Goal: Information Seeking & Learning: Check status

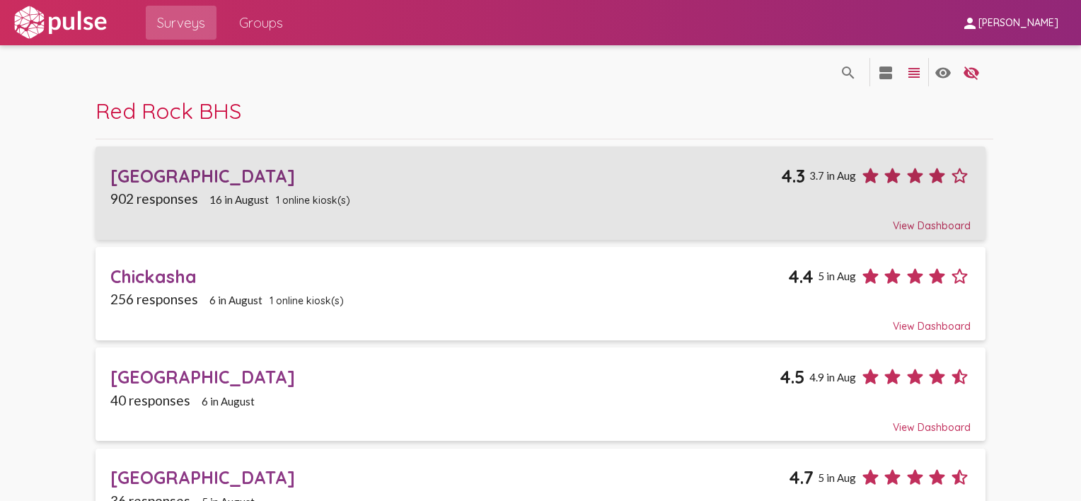
click at [211, 173] on div "[GEOGRAPHIC_DATA]" at bounding box center [445, 176] width 670 height 22
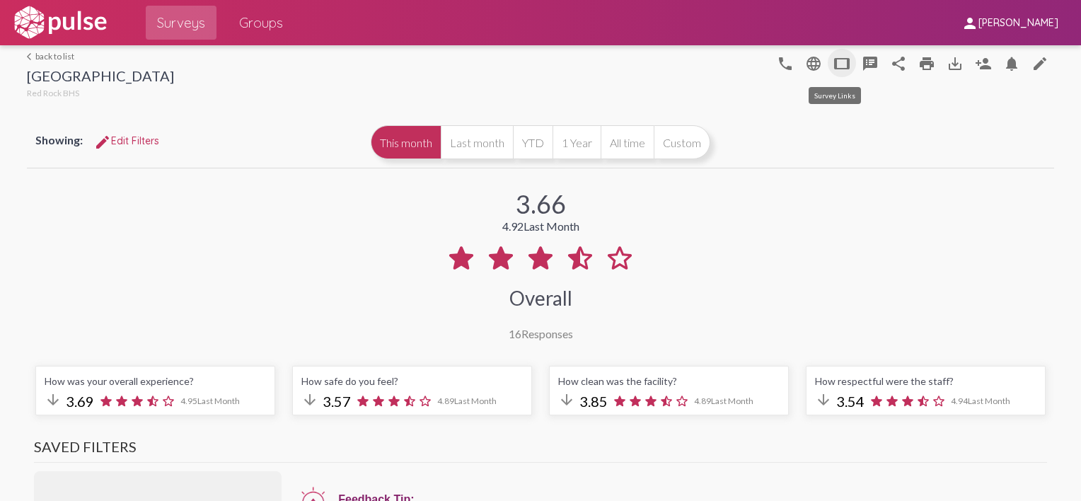
click at [833, 67] on mat-icon "tablet" at bounding box center [841, 63] width 17 height 17
click at [37, 55] on link "arrow_back_ios back to list" at bounding box center [100, 56] width 147 height 11
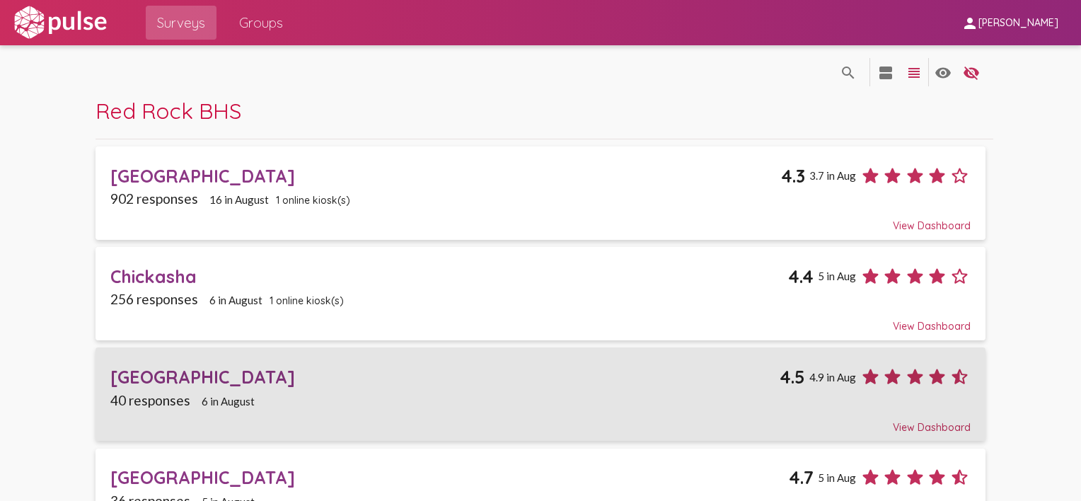
click at [146, 372] on div "[GEOGRAPHIC_DATA]" at bounding box center [444, 377] width 669 height 22
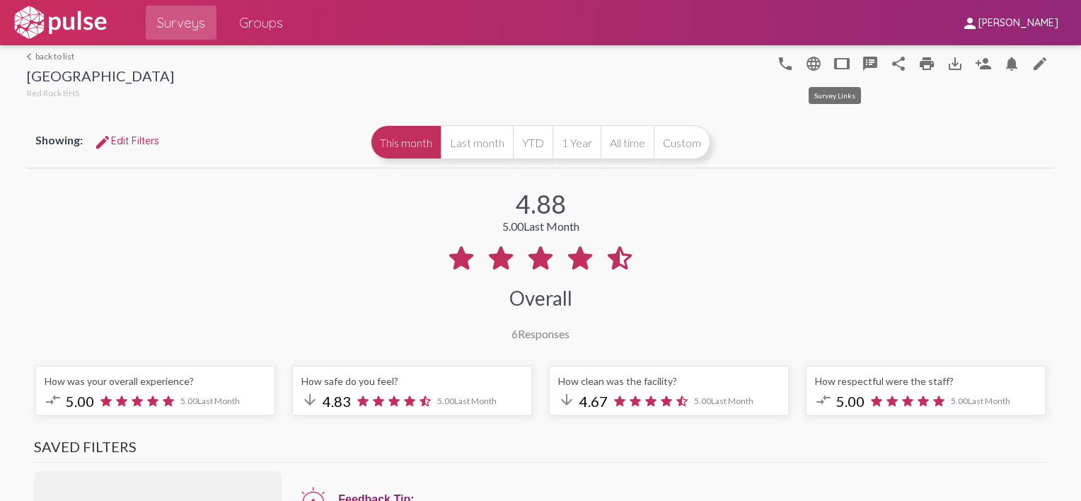
click at [833, 62] on mat-icon "tablet" at bounding box center [841, 63] width 17 height 17
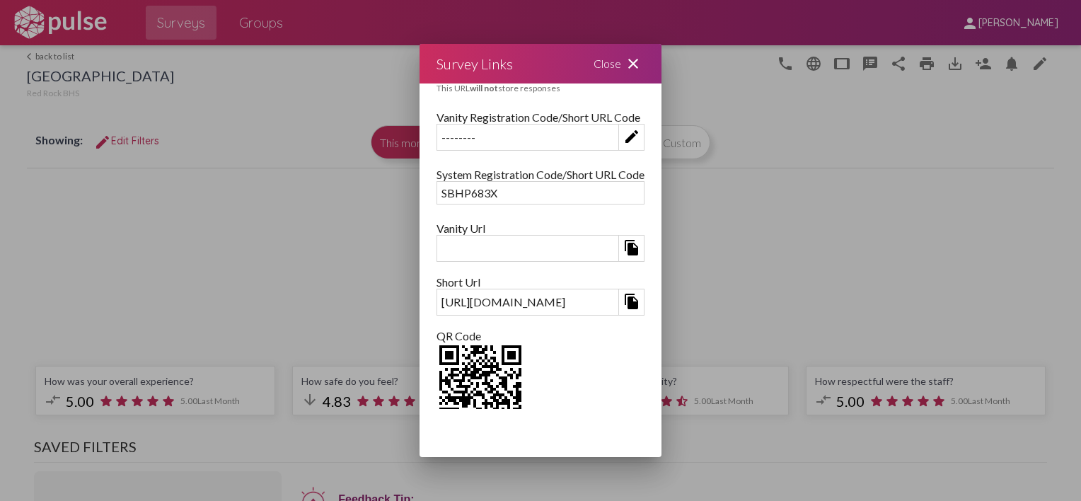
scroll to position [168, 0]
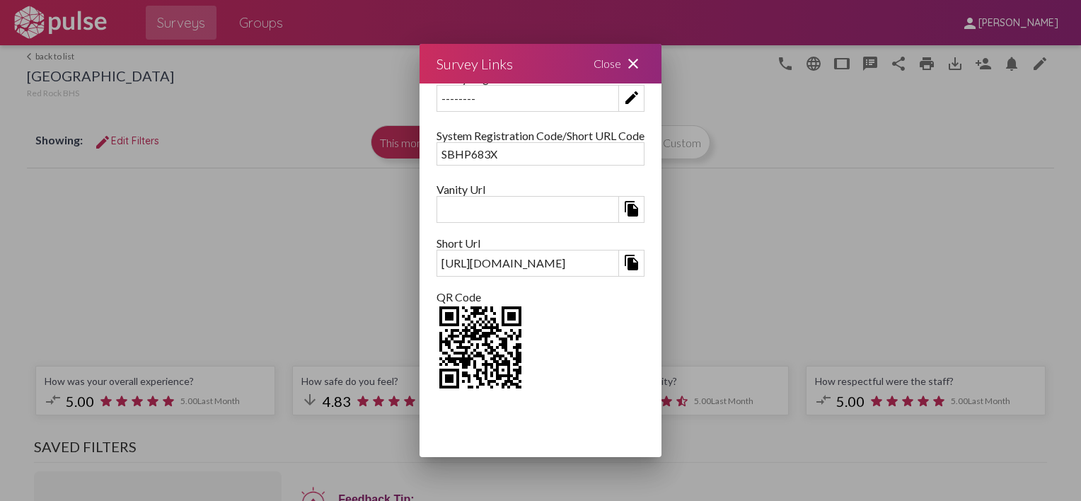
click at [641, 63] on mat-icon "close" at bounding box center [632, 63] width 17 height 17
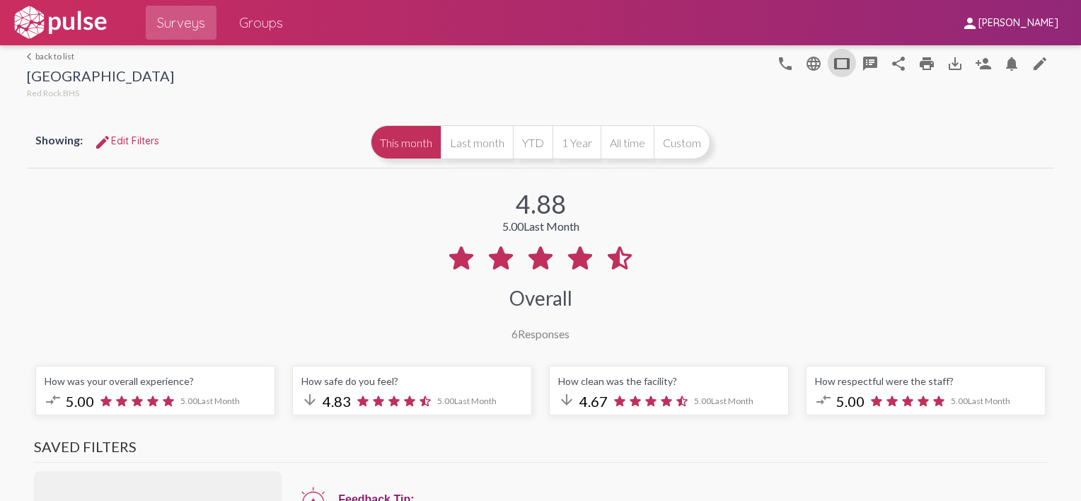
click at [56, 56] on link "arrow_back_ios back to list" at bounding box center [100, 56] width 147 height 11
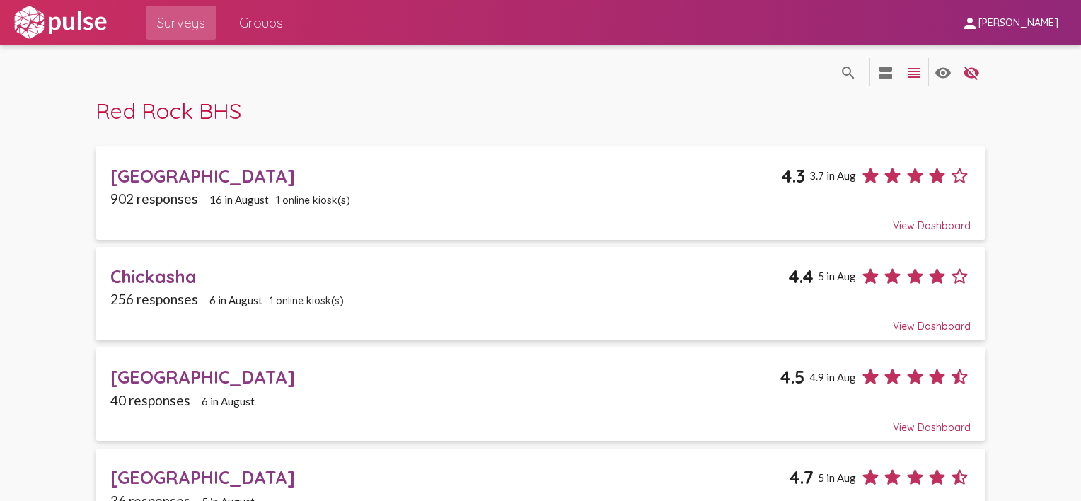
click at [978, 20] on mat-icon "person" at bounding box center [969, 23] width 17 height 17
click at [83, 24] on div at bounding box center [540, 250] width 1081 height 501
click at [77, 25] on img at bounding box center [60, 22] width 98 height 35
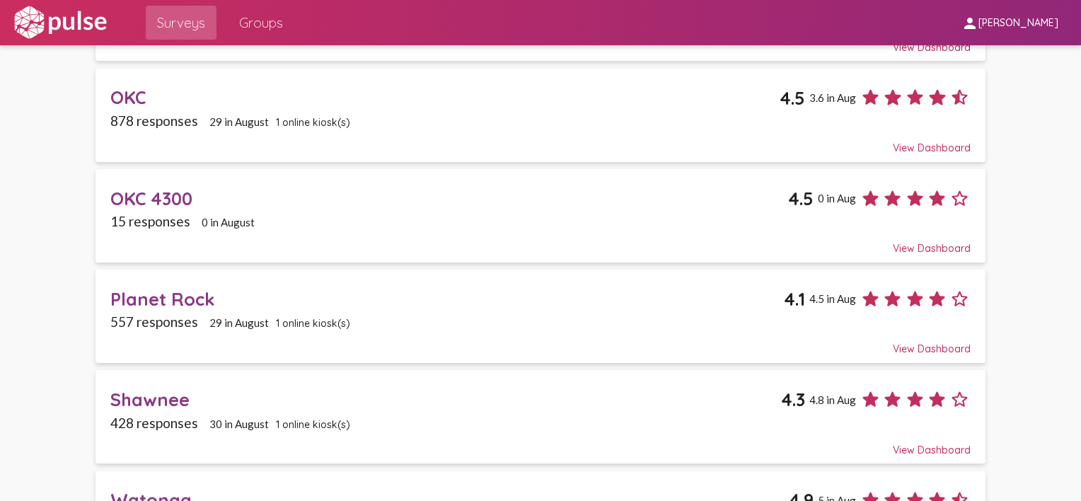
scroll to position [707, 0]
